Goal: Task Accomplishment & Management: Use online tool/utility

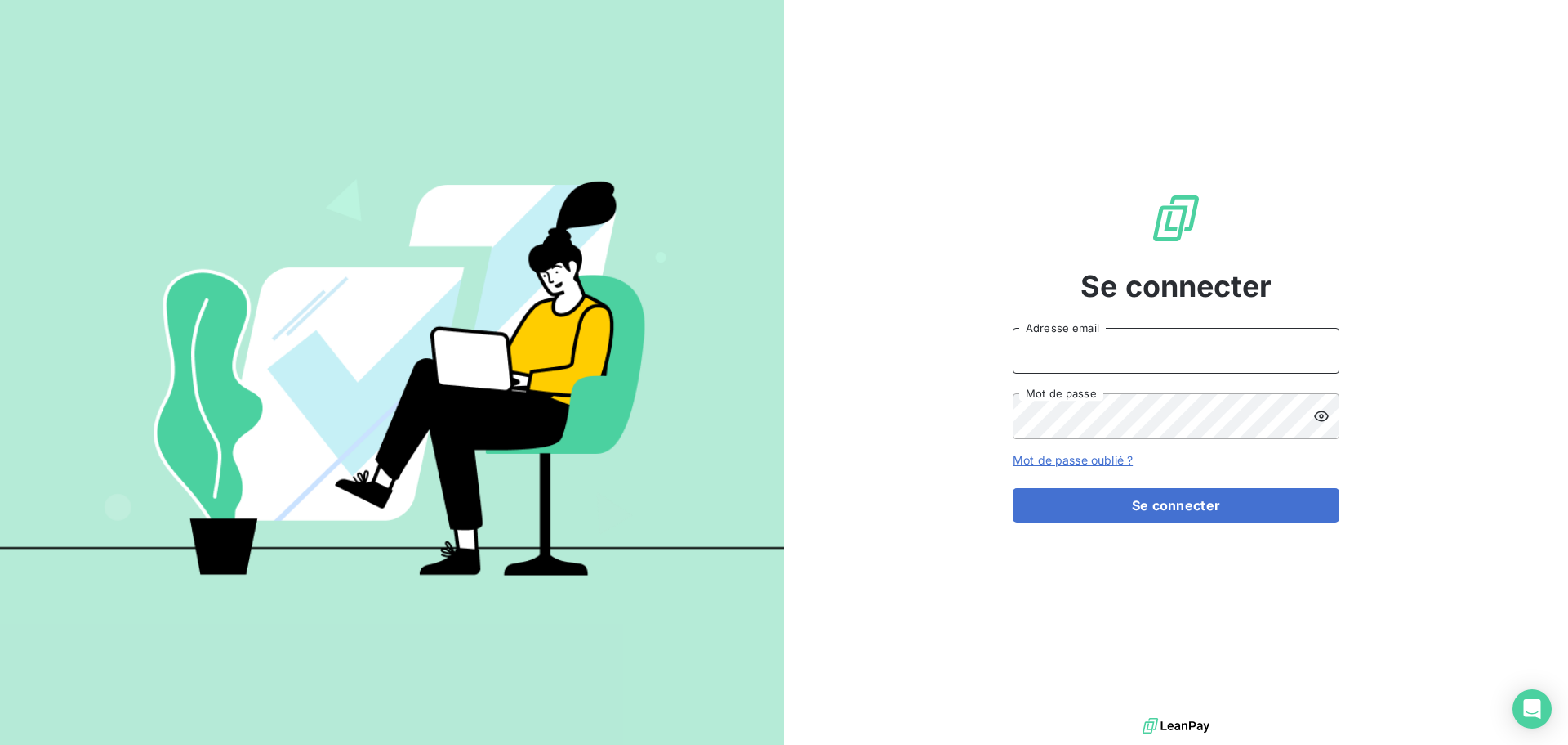
type input "[EMAIL_ADDRESS][DOMAIN_NAME]"
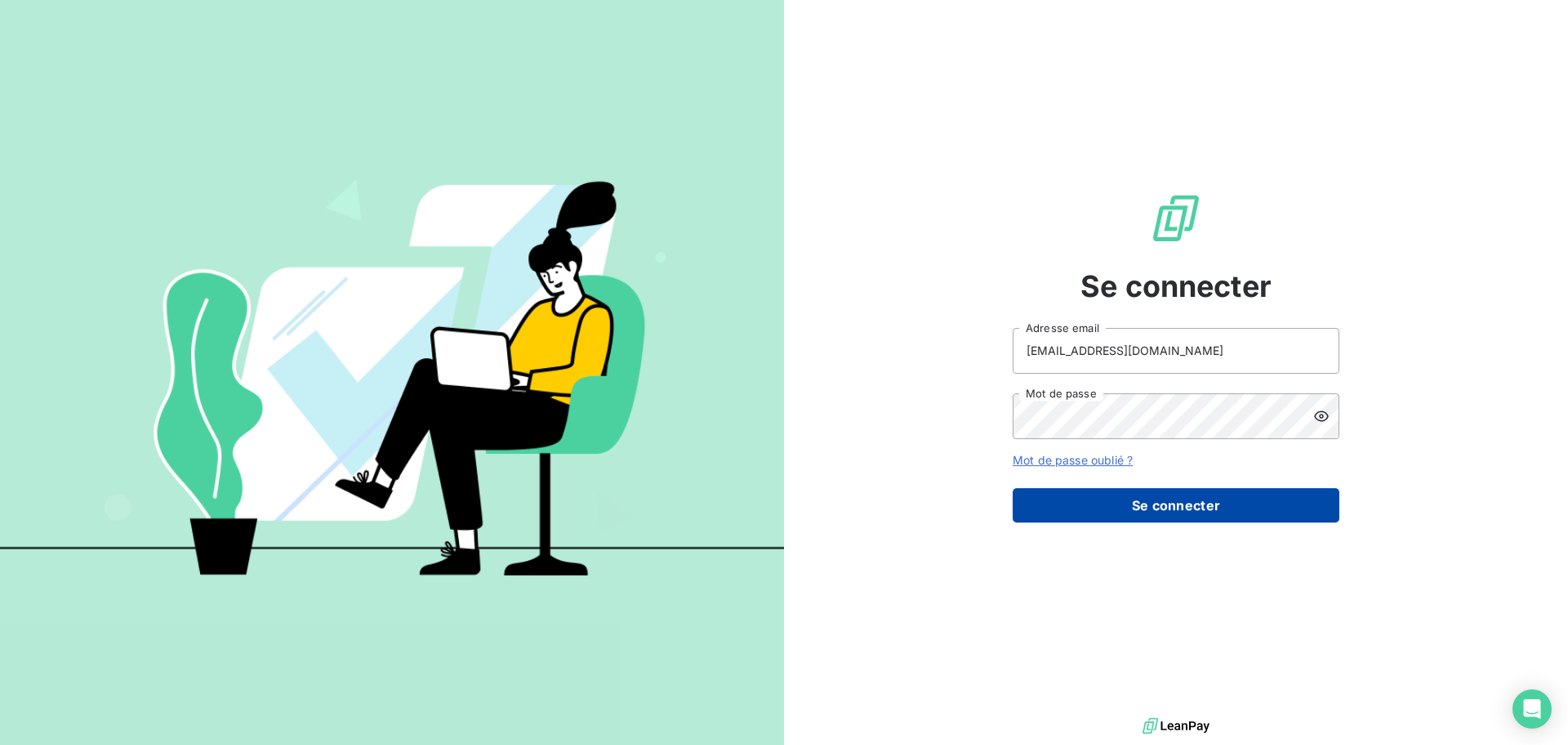
click at [1183, 513] on button "Se connecter" at bounding box center [1176, 505] width 327 height 34
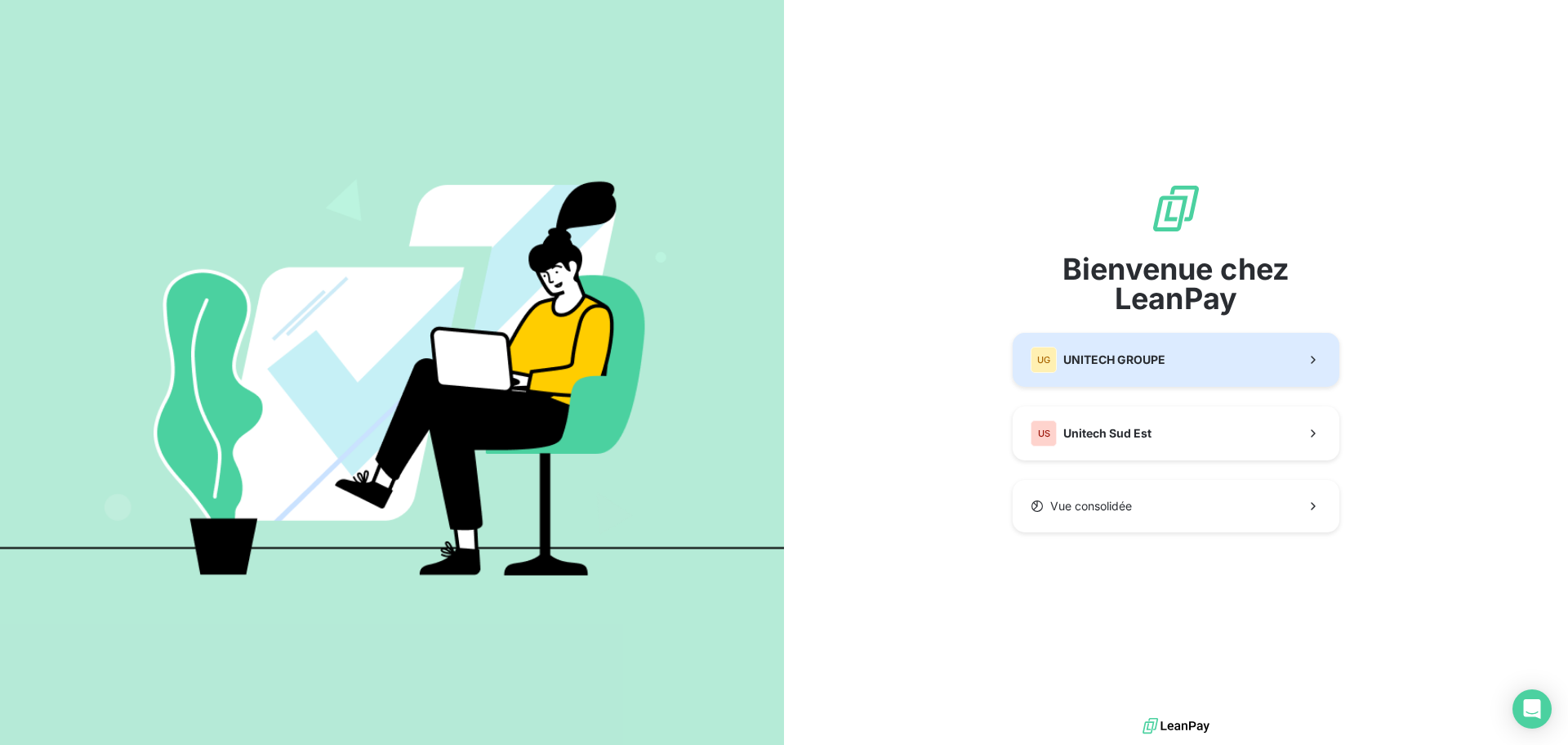
click at [1115, 361] on span "UNITECH GROUPE" at bounding box center [1115, 359] width 102 height 17
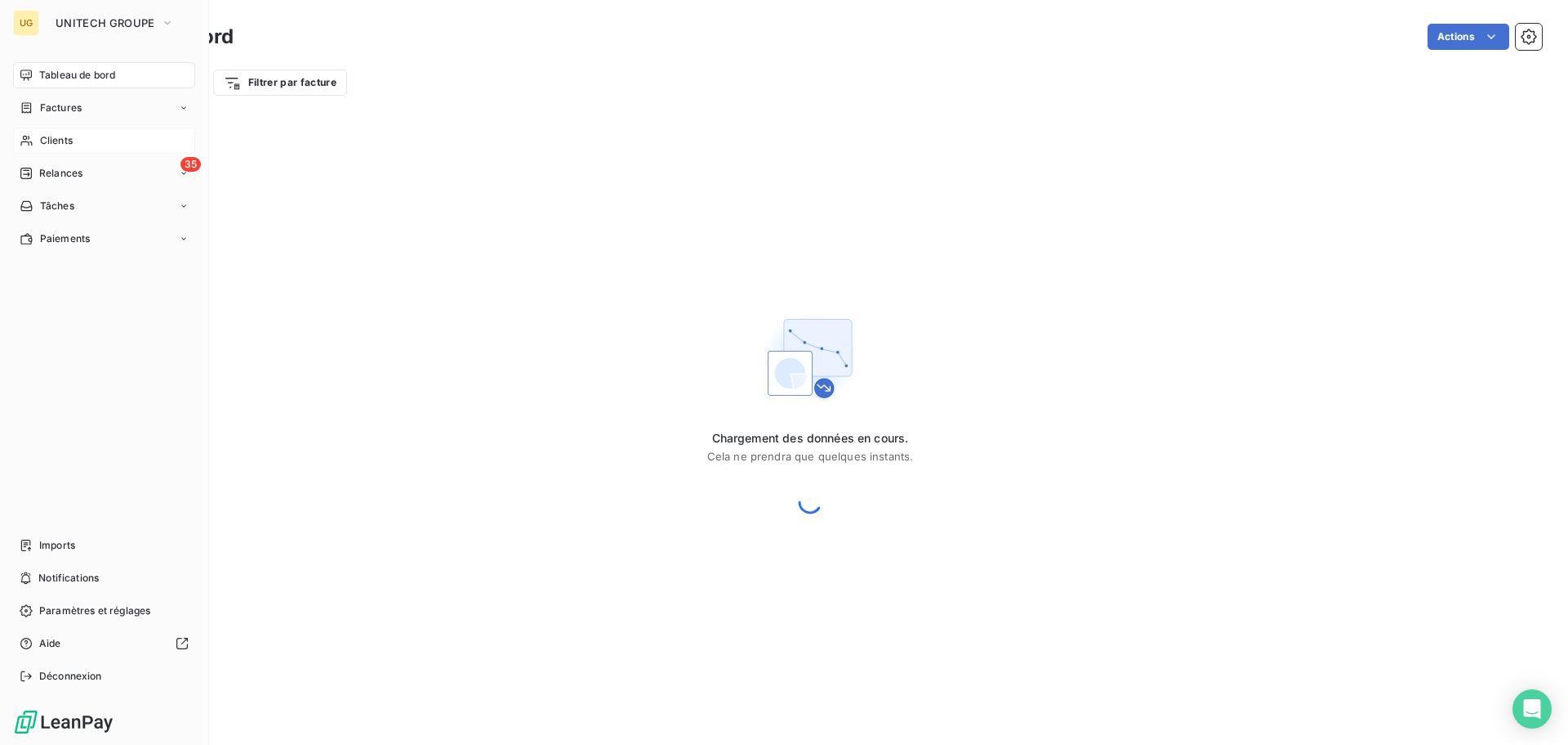
click at [69, 138] on span "Clients" at bounding box center [56, 140] width 32 height 15
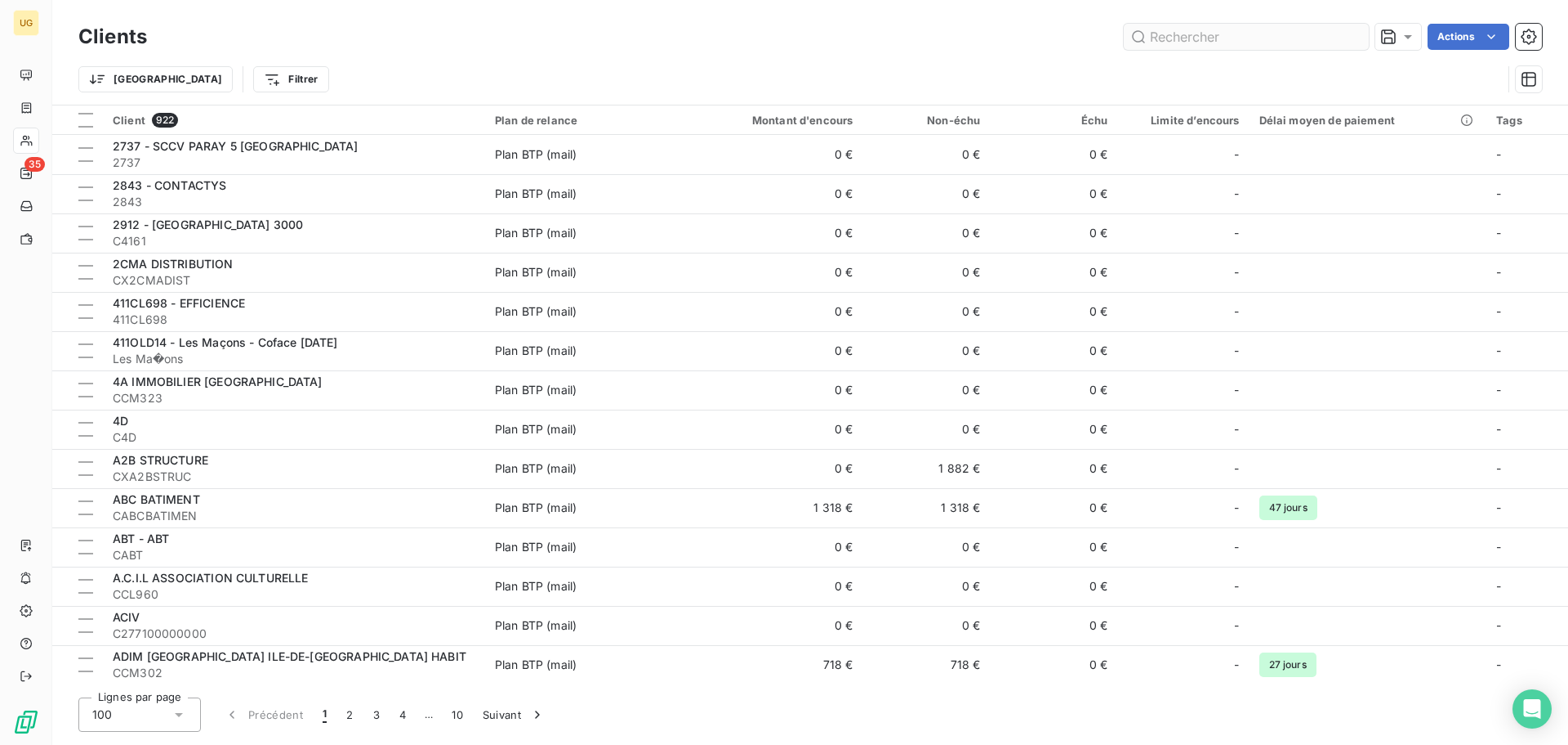
click at [1159, 35] on input "text" at bounding box center [1246, 36] width 245 height 27
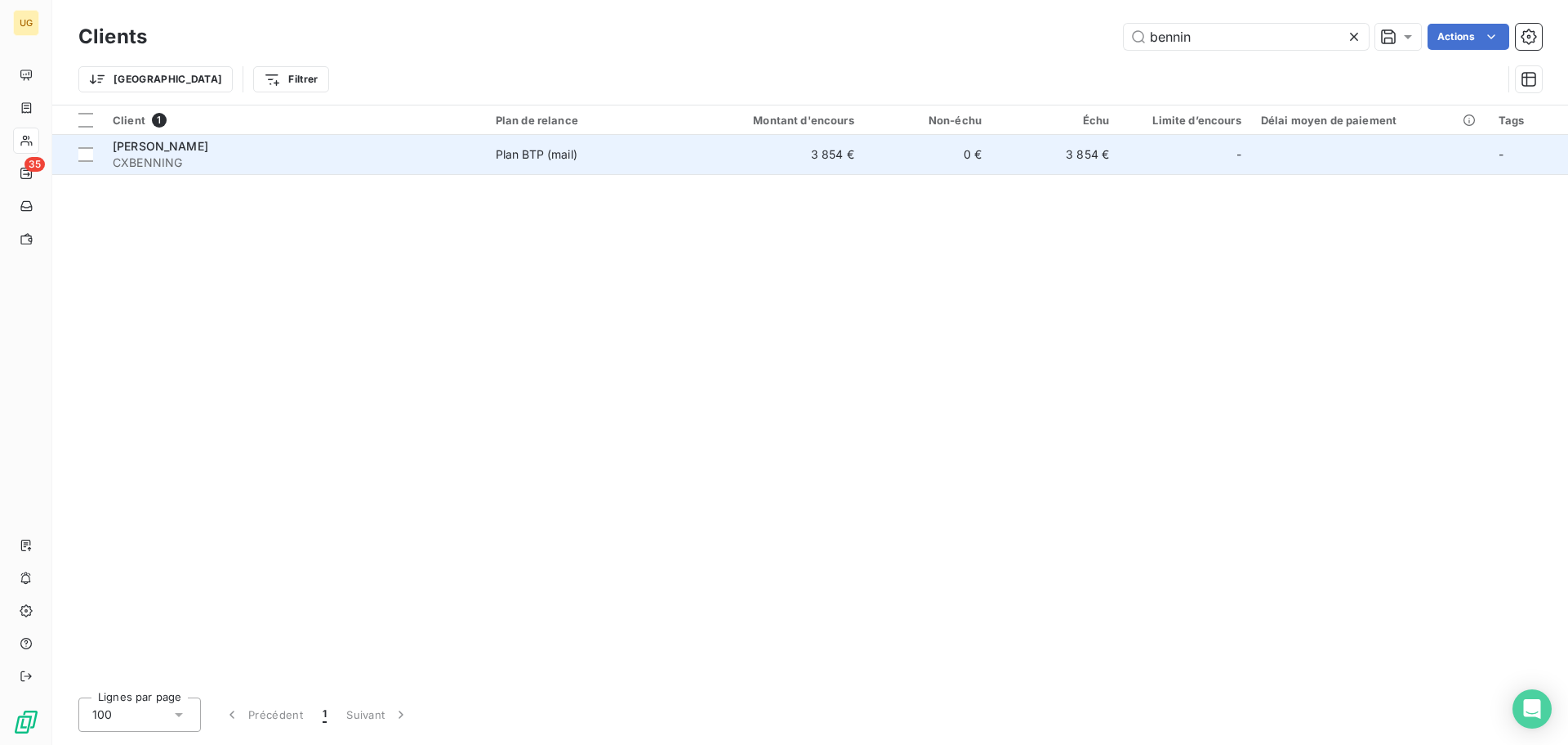
type input "bennin"
click at [868, 150] on td "0 €" at bounding box center [929, 155] width 128 height 39
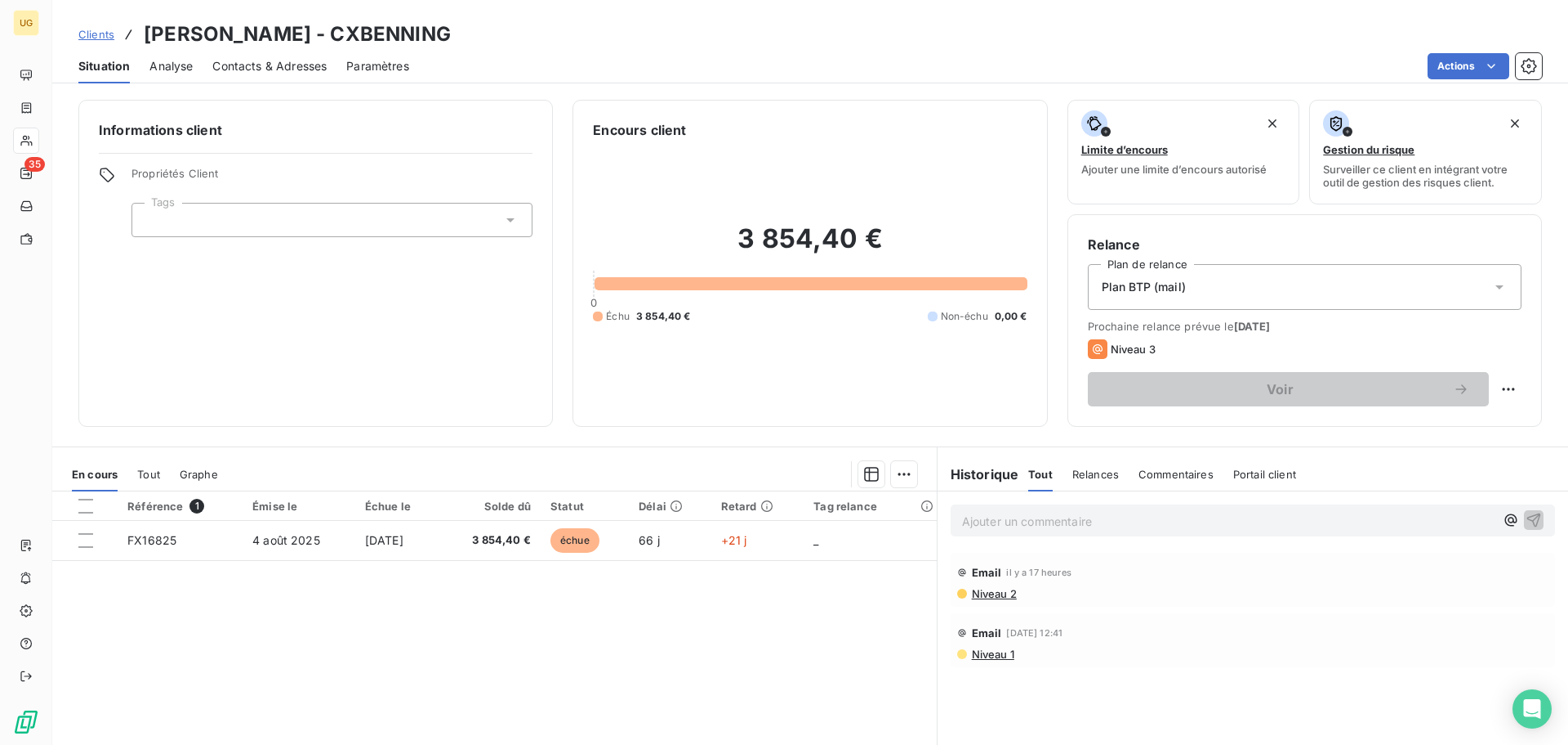
click at [999, 518] on p "Ajouter un commentaire ﻿" at bounding box center [1228, 521] width 532 height 21
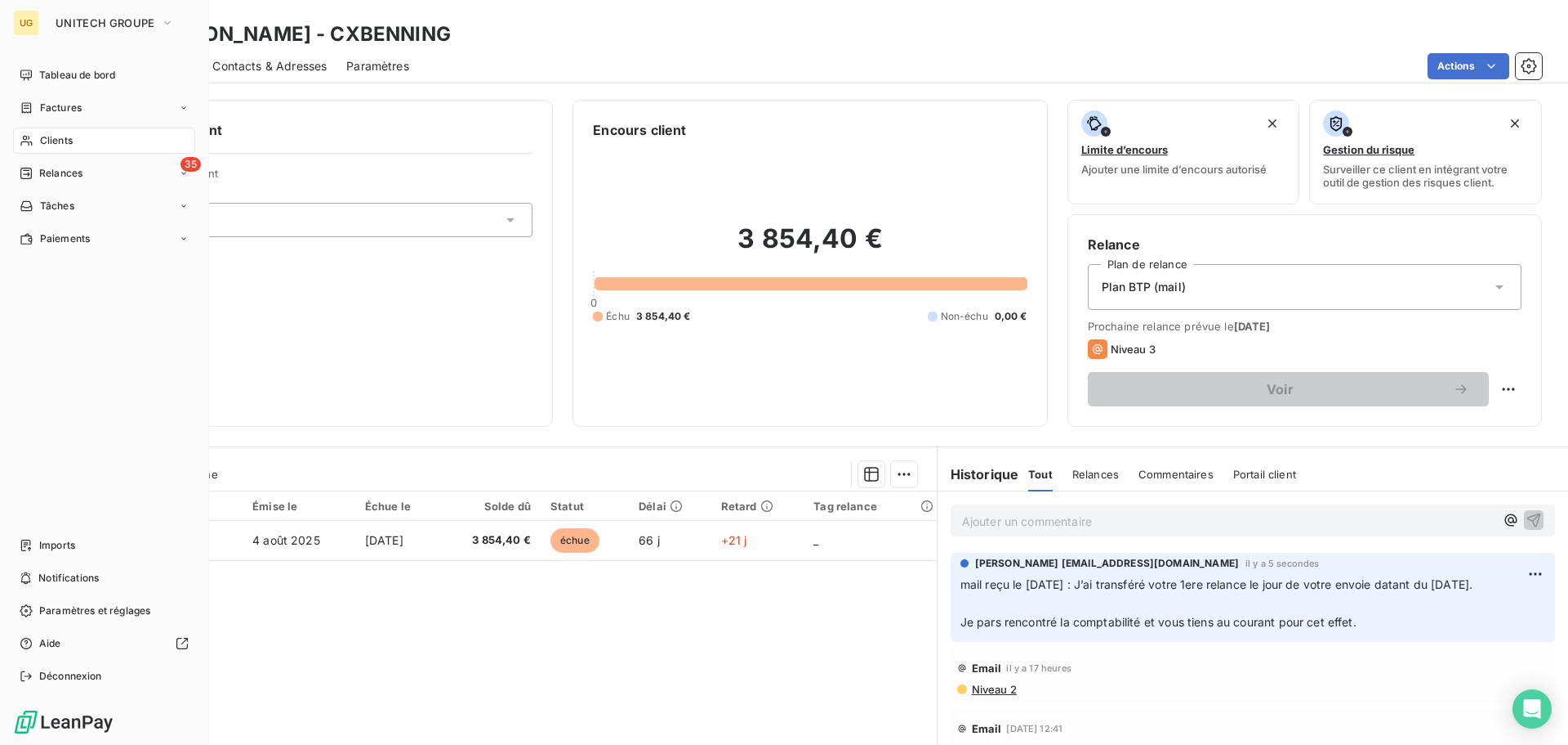
click at [44, 137] on span "Clients" at bounding box center [56, 140] width 32 height 15
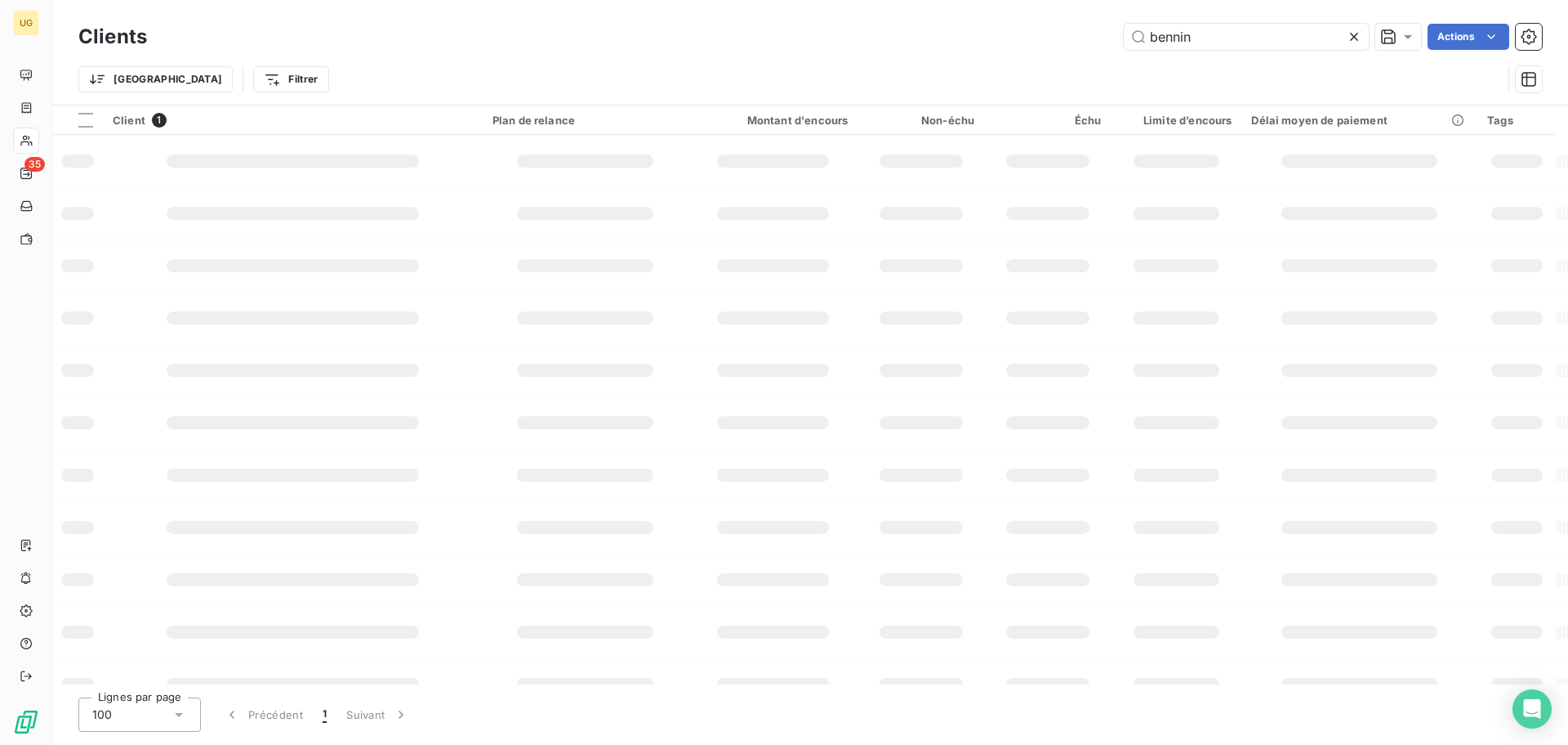
drag, startPoint x: 1204, startPoint y: 36, endPoint x: 1121, endPoint y: 66, distance: 88.3
click at [1121, 66] on div "Clients bennin Actions Trier Filtrer" at bounding box center [811, 62] width 1464 height 85
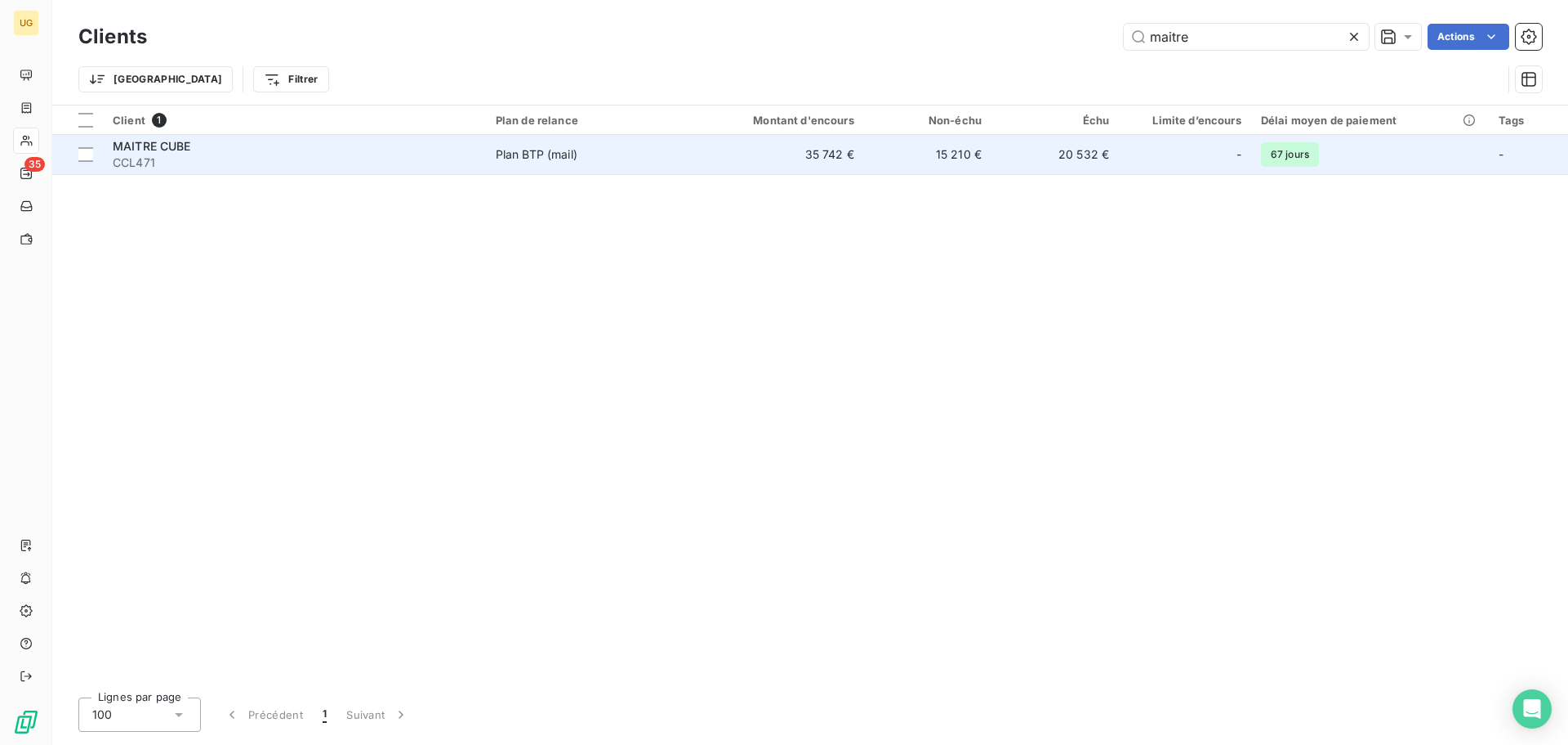
type input "maitre"
click at [824, 161] on td "35 742 €" at bounding box center [778, 155] width 171 height 39
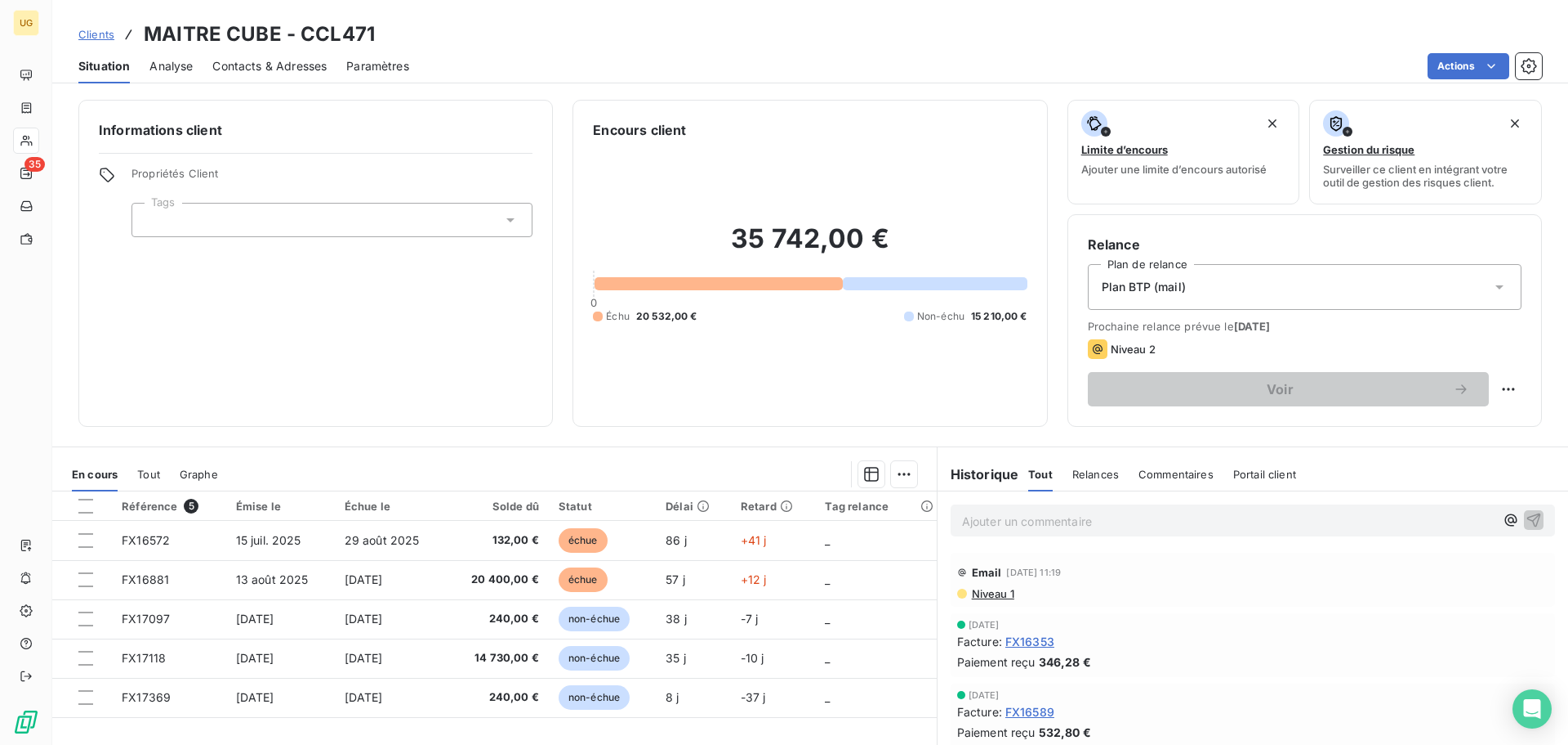
click at [1026, 512] on p "Ajouter un commentaire ﻿" at bounding box center [1228, 521] width 532 height 21
